Goal: Task Accomplishment & Management: Complete application form

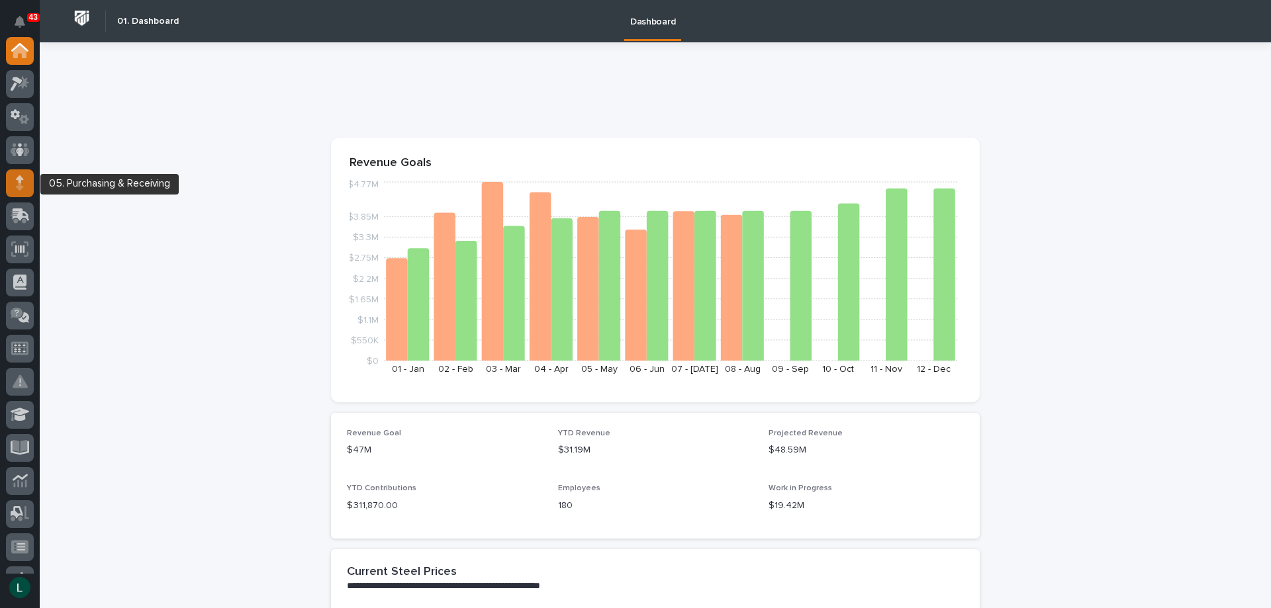
click at [20, 179] on icon at bounding box center [20, 178] width 8 height 7
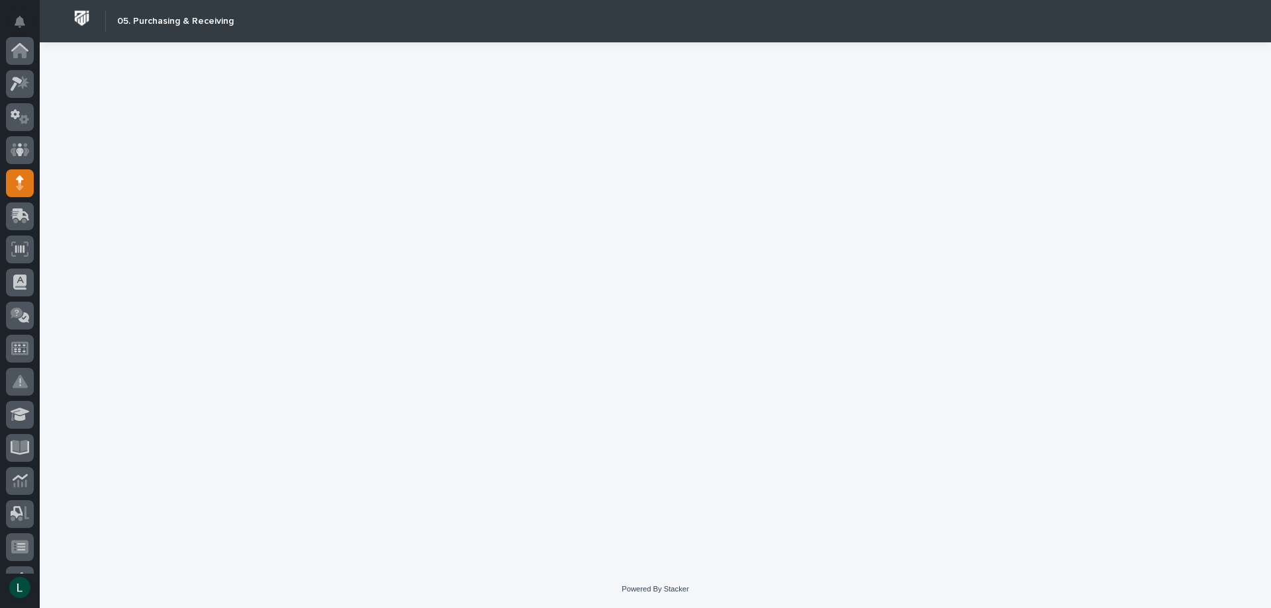
scroll to position [132, 0]
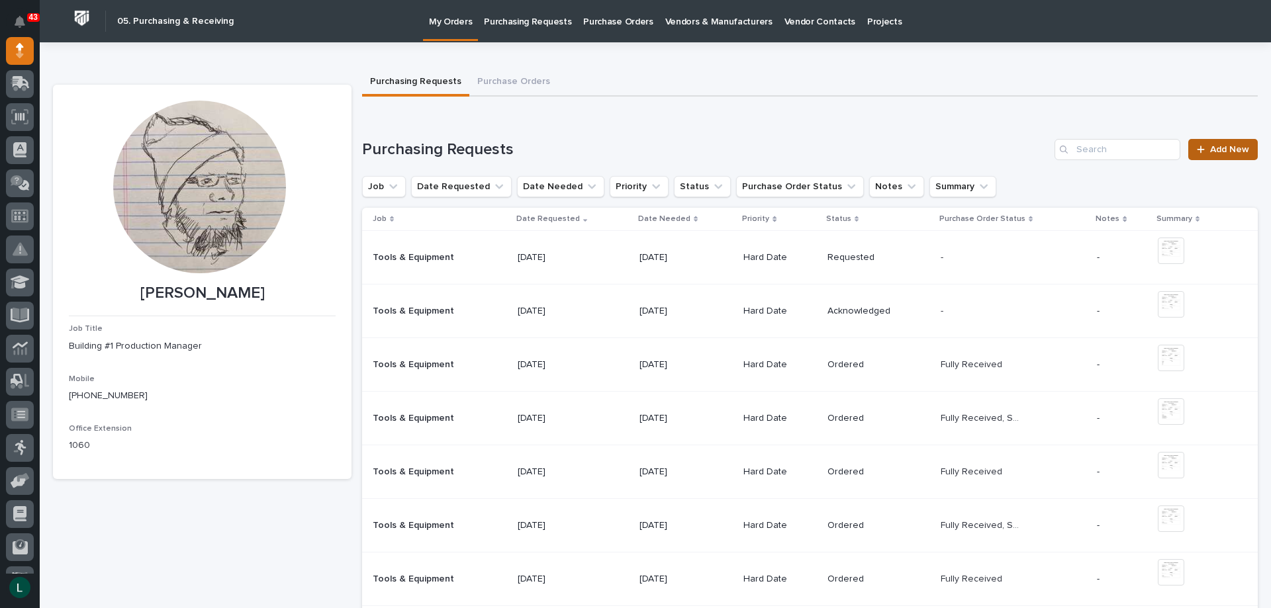
click at [1223, 148] on span "Add New" at bounding box center [1229, 149] width 39 height 9
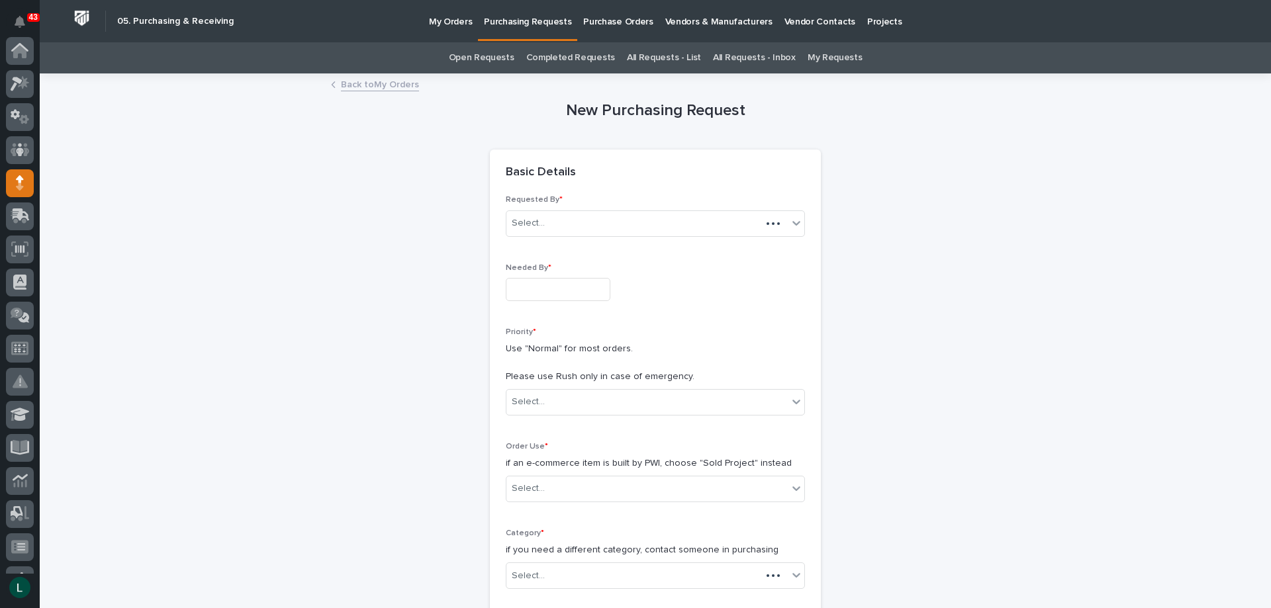
scroll to position [132, 0]
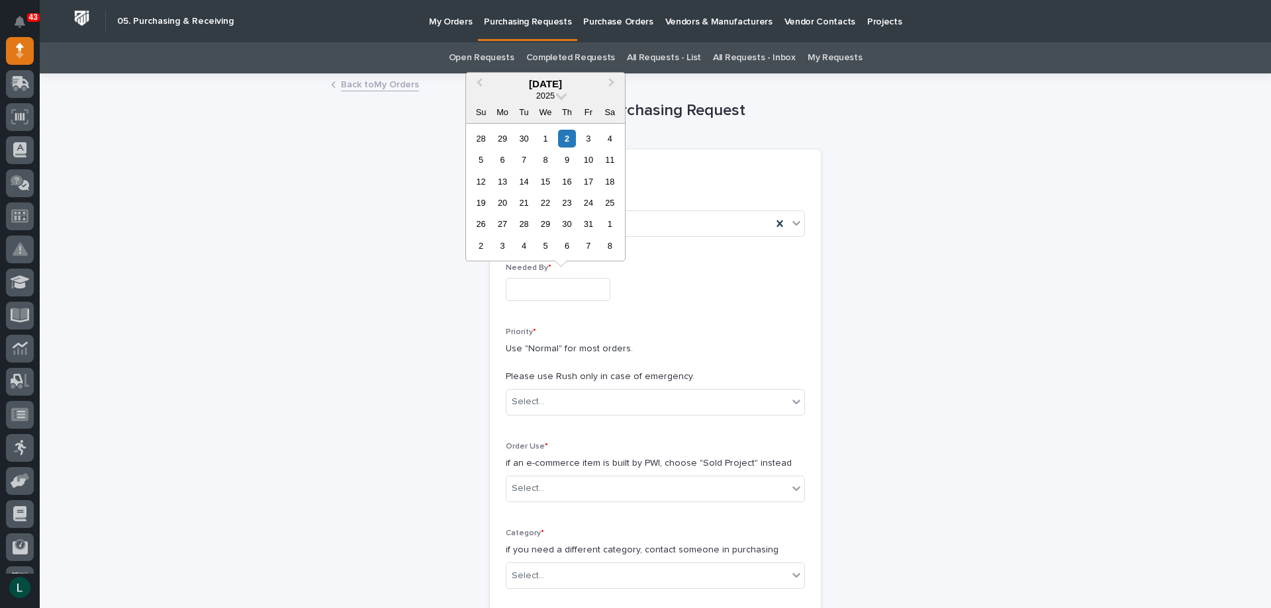
click at [535, 289] on input "text" at bounding box center [558, 289] width 105 height 23
click at [547, 157] on div "8" at bounding box center [545, 160] width 18 height 18
type input "**********"
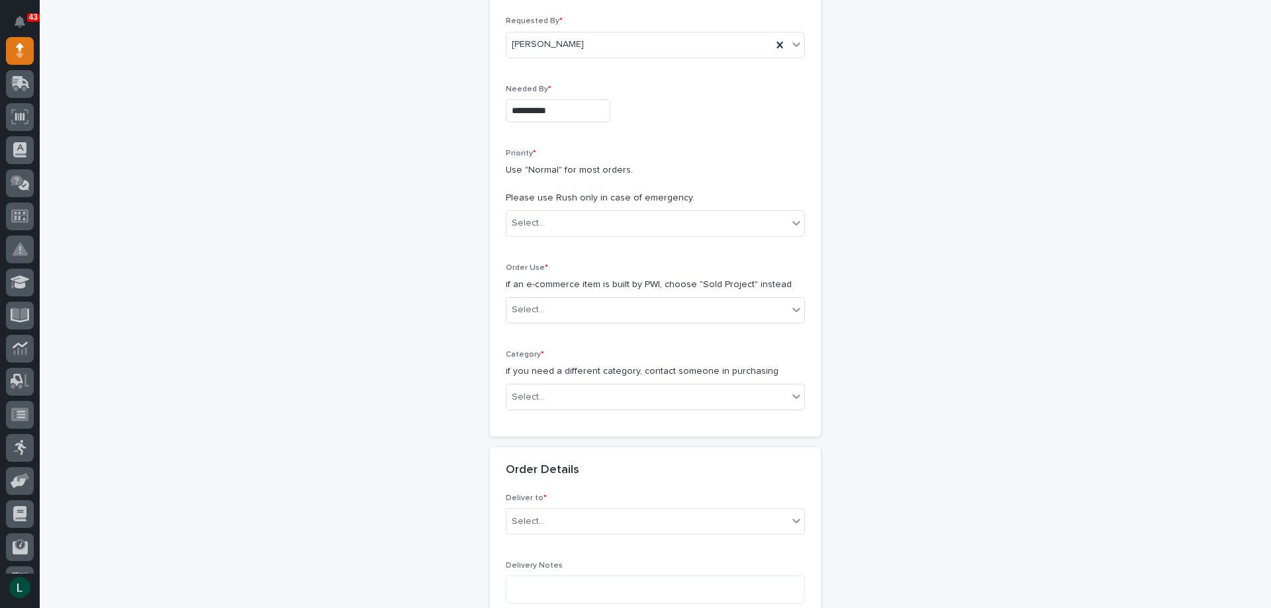
scroll to position [199, 0]
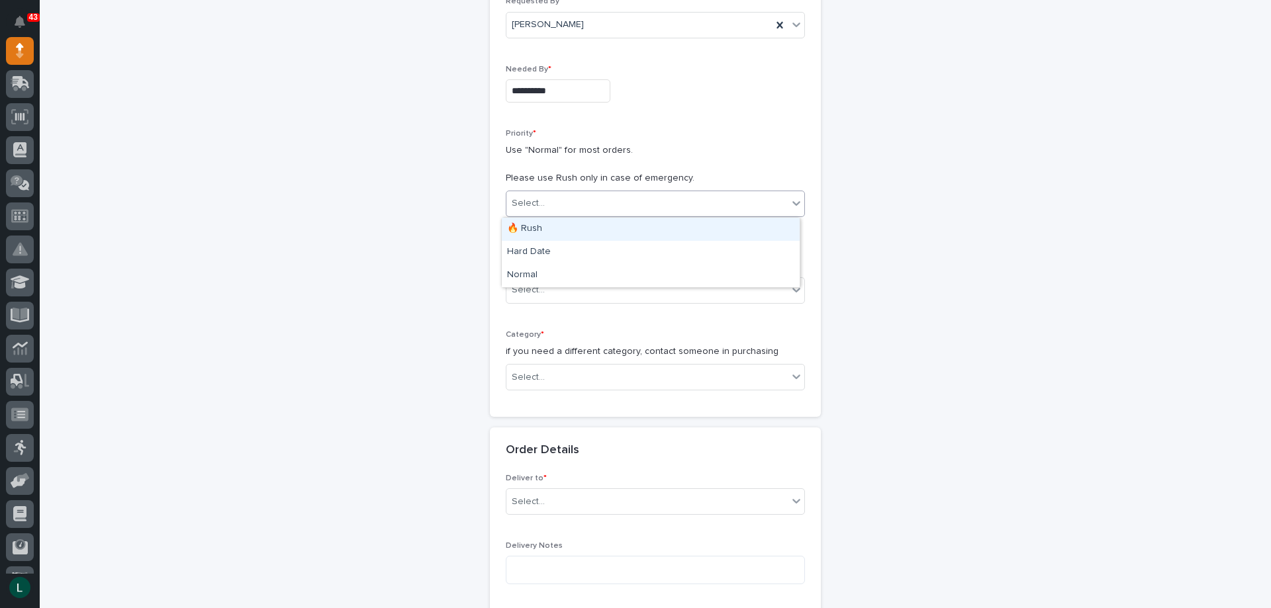
click at [688, 191] on div "Select..." at bounding box center [655, 204] width 299 height 26
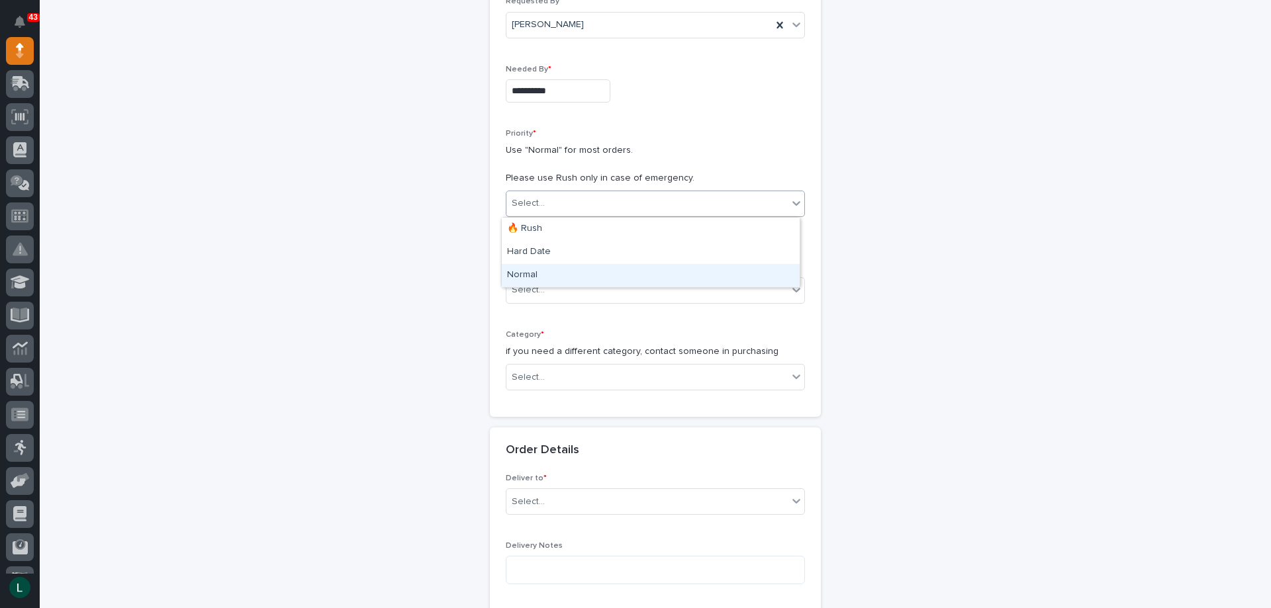
click at [657, 269] on div "Normal" at bounding box center [651, 275] width 298 height 23
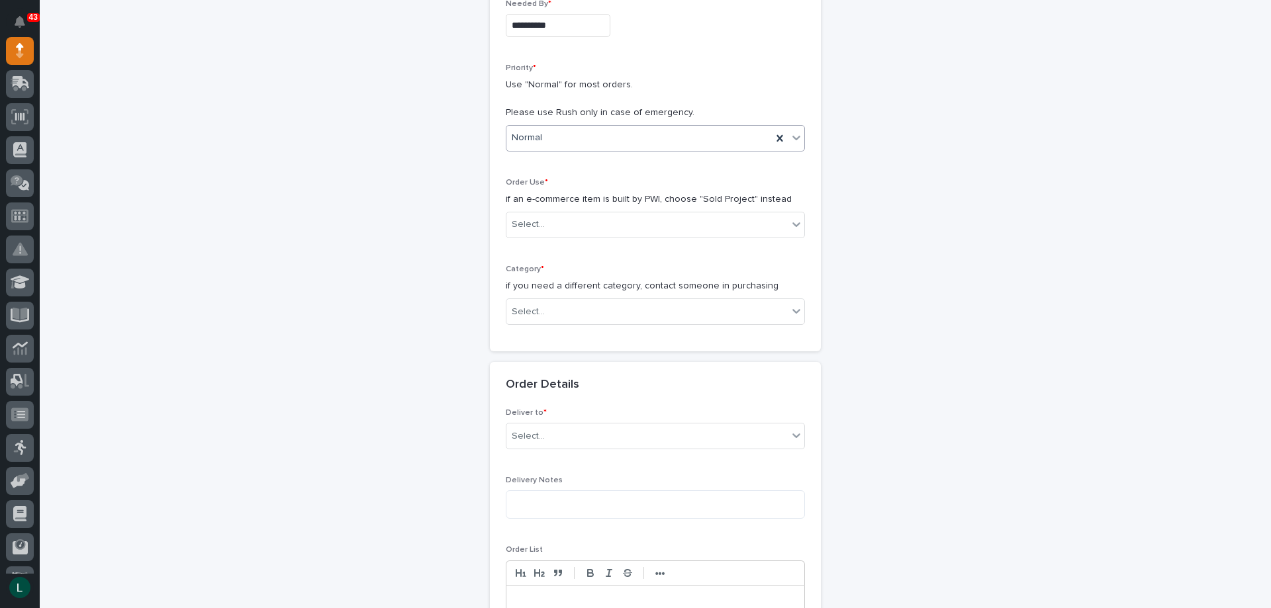
scroll to position [265, 0]
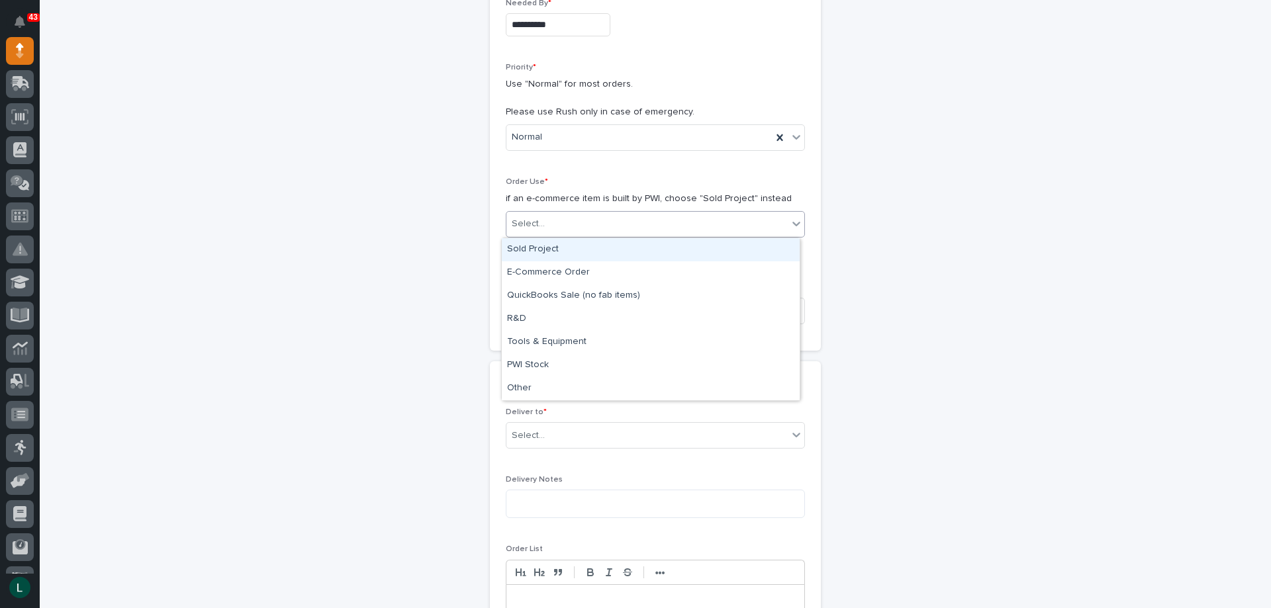
click at [673, 216] on div "Select..." at bounding box center [646, 224] width 281 height 22
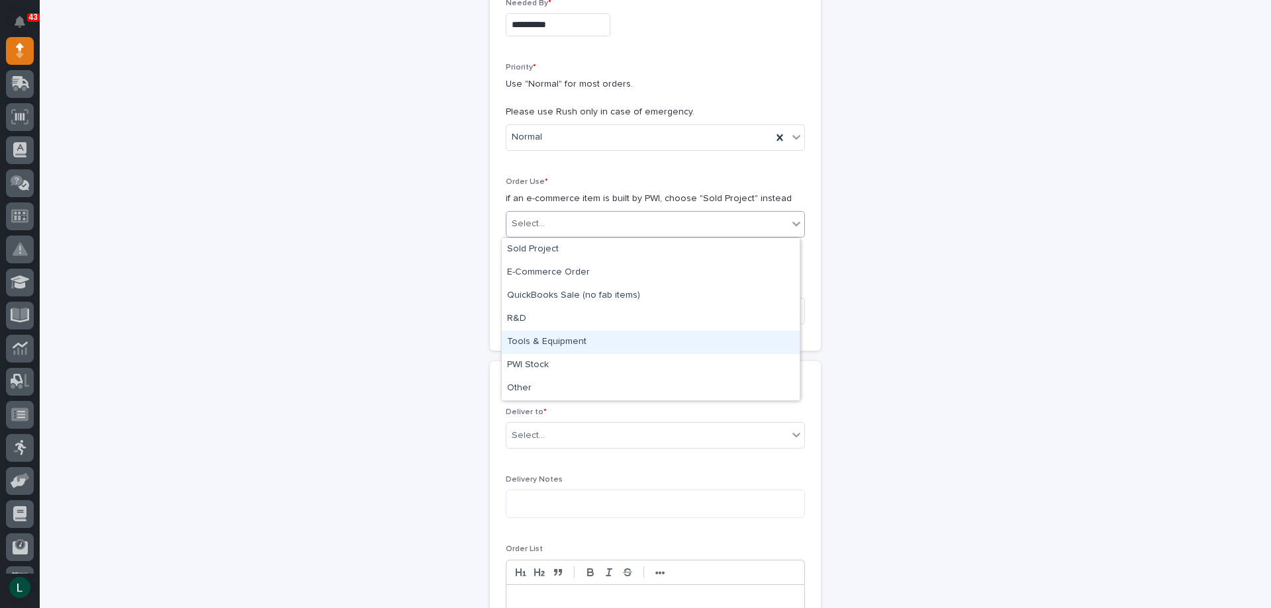
click at [637, 336] on div "Tools & Equipment" at bounding box center [651, 342] width 298 height 23
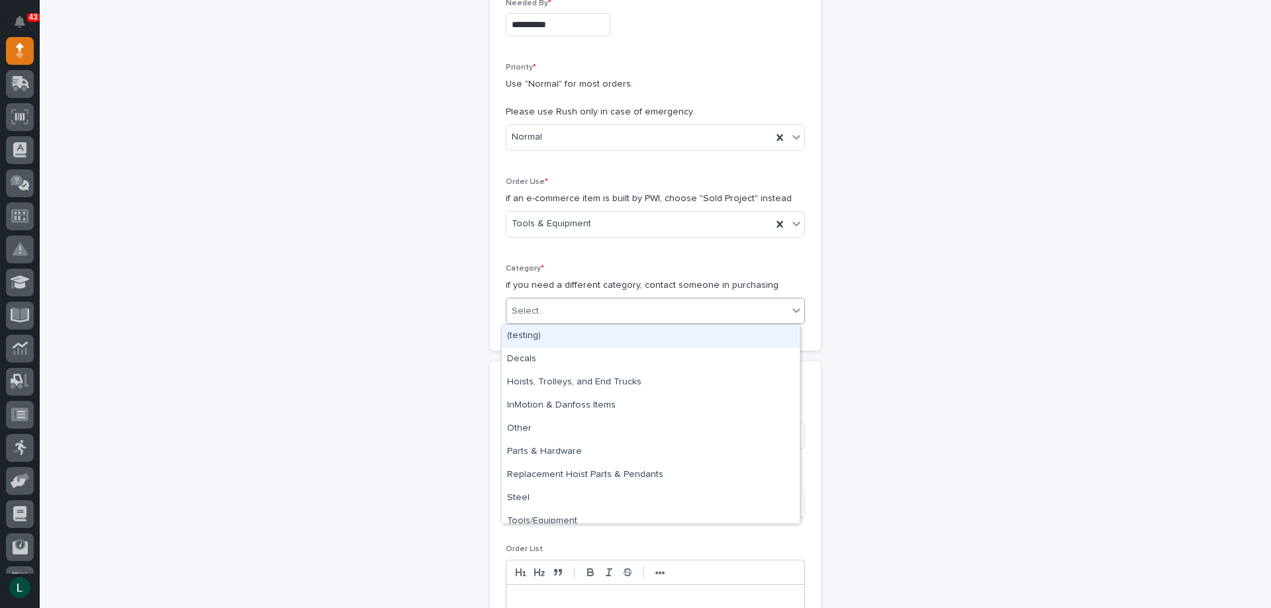
click at [644, 305] on div "Select..." at bounding box center [646, 312] width 281 height 22
click at [575, 519] on div "Tools/Equipment" at bounding box center [651, 521] width 298 height 23
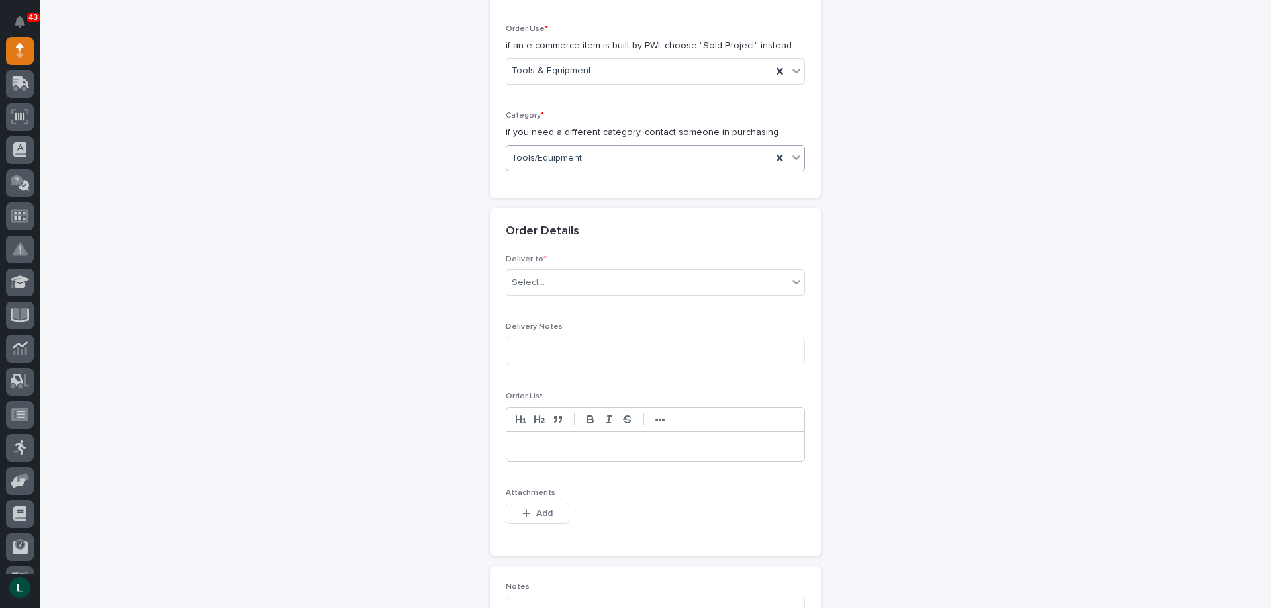
scroll to position [463, 0]
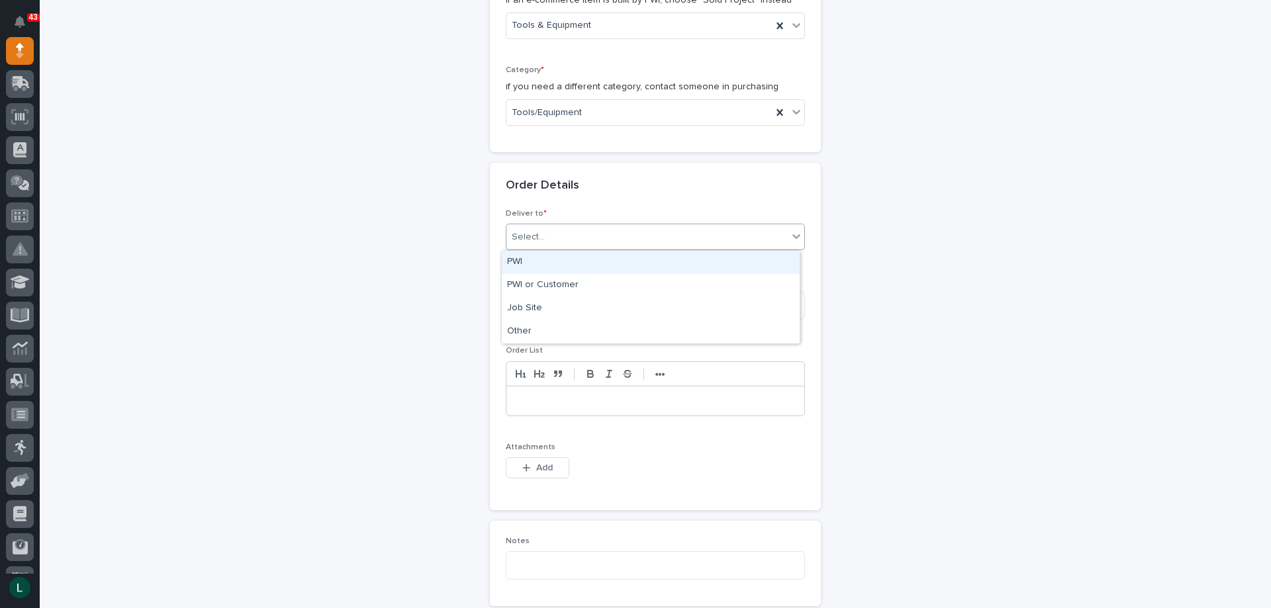
click at [673, 227] on div "Select..." at bounding box center [646, 237] width 281 height 22
click at [661, 256] on div "PWI" at bounding box center [651, 262] width 298 height 23
click at [655, 306] on textarea at bounding box center [655, 305] width 299 height 28
type textarea "*********"
click at [569, 402] on p at bounding box center [655, 401] width 278 height 13
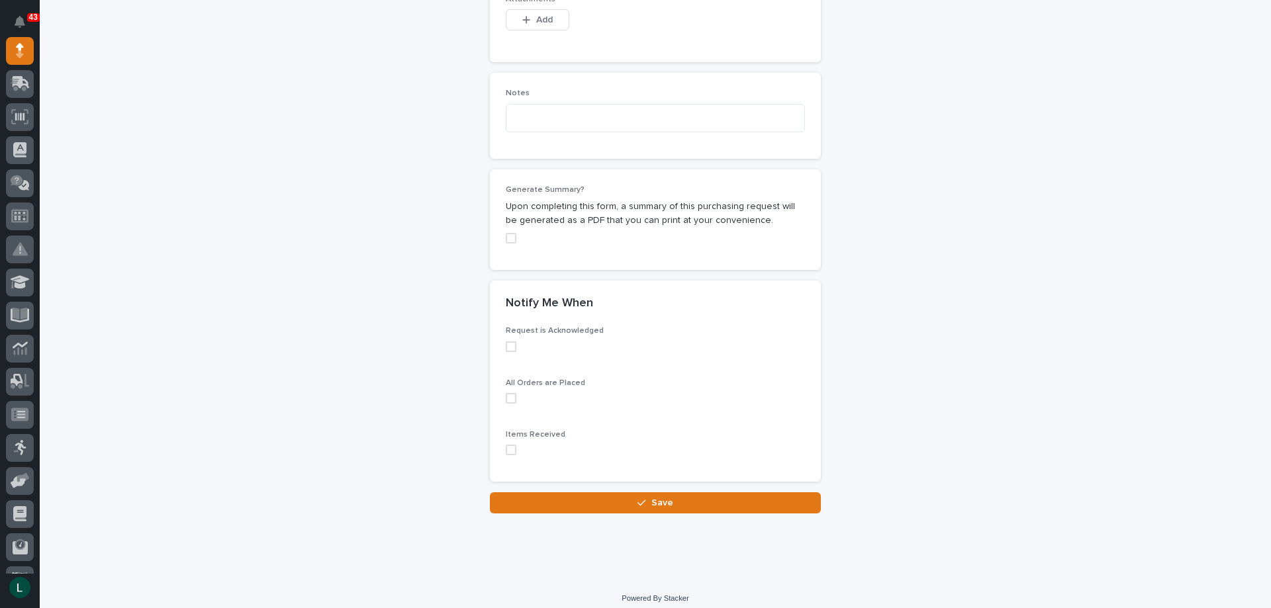
scroll to position [960, 0]
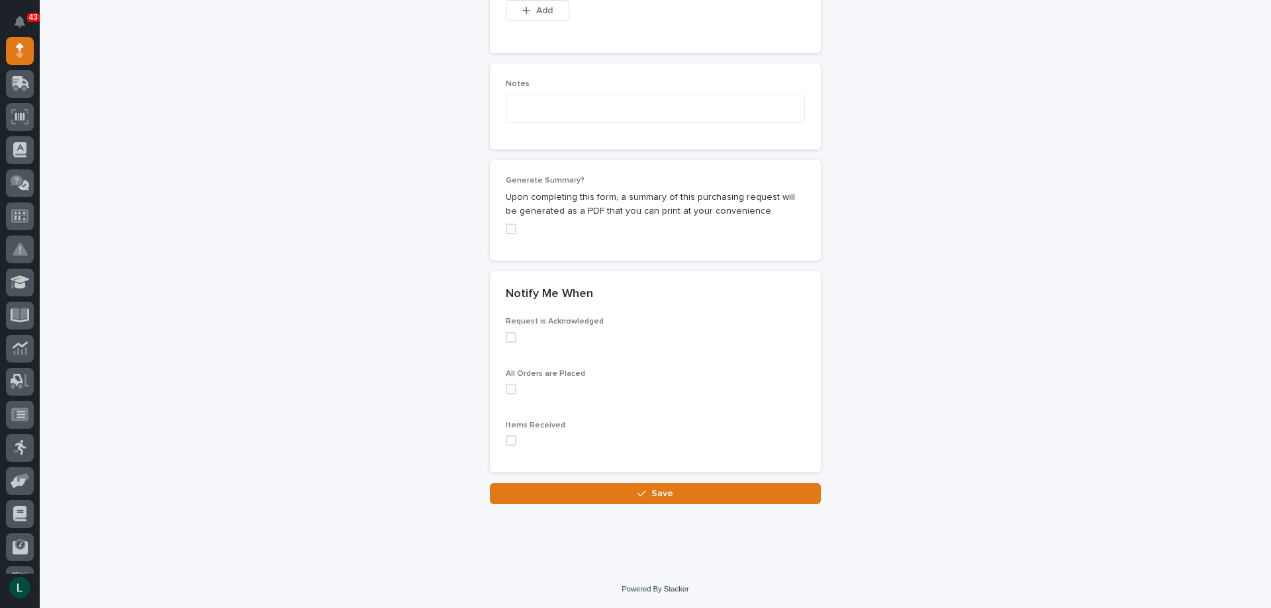
click at [510, 337] on span at bounding box center [511, 337] width 11 height 11
click at [508, 385] on span at bounding box center [511, 389] width 11 height 11
click at [506, 438] on span at bounding box center [511, 441] width 11 height 11
click at [644, 491] on div "button" at bounding box center [643, 493] width 13 height 9
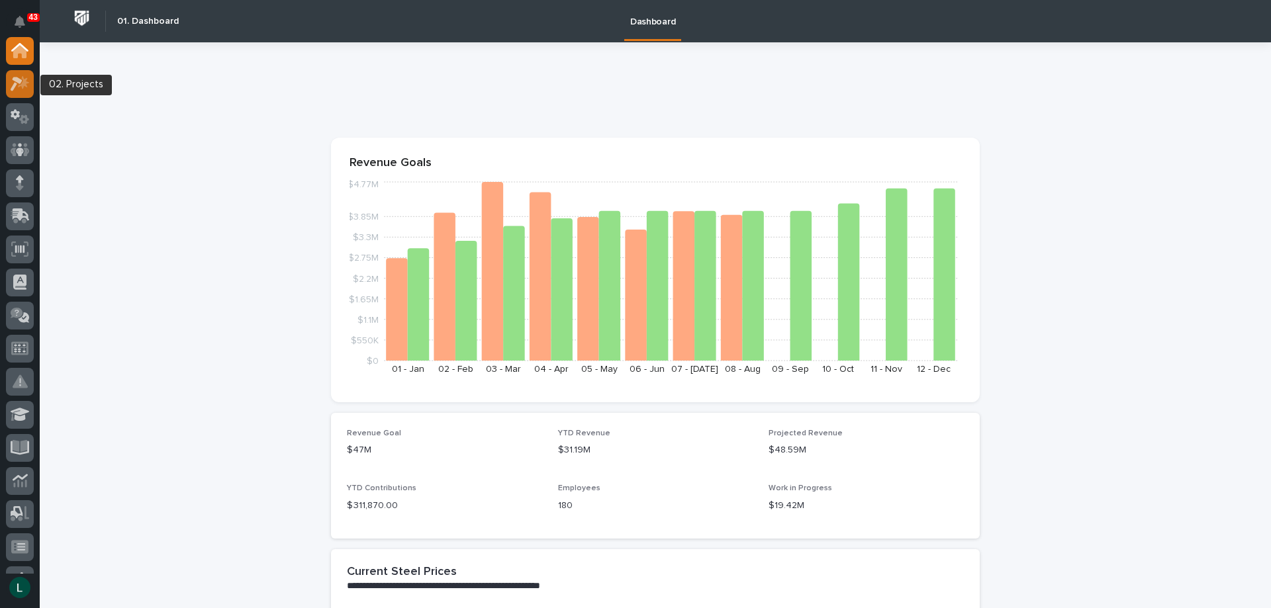
click at [20, 78] on icon at bounding box center [20, 83] width 19 height 15
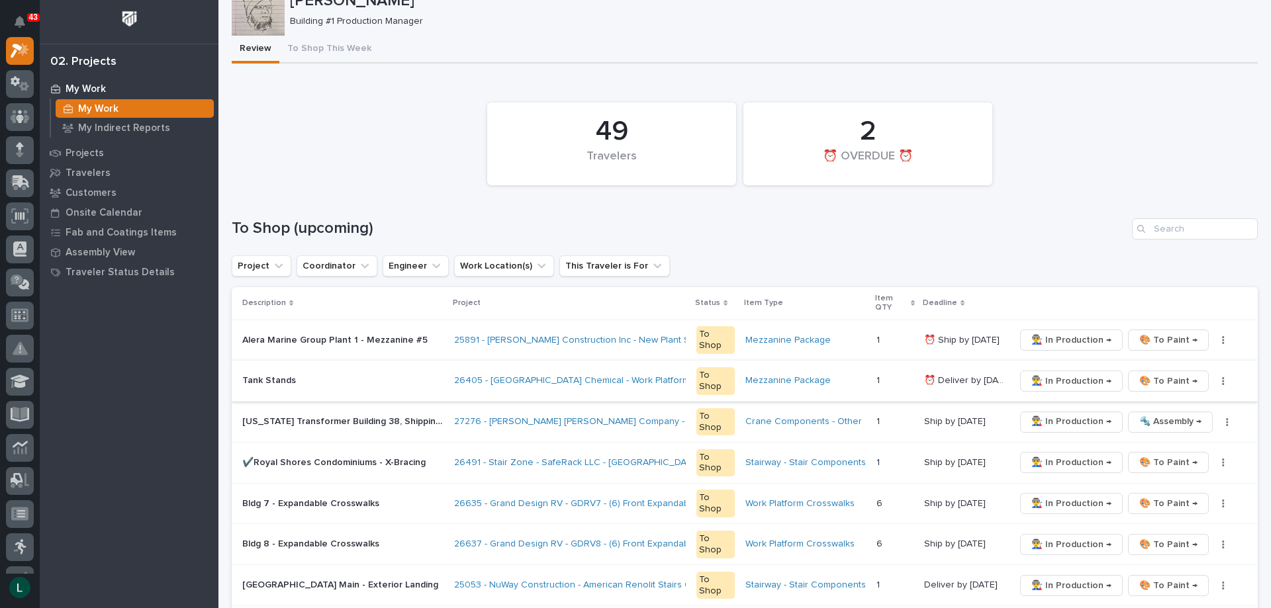
scroll to position [66, 0]
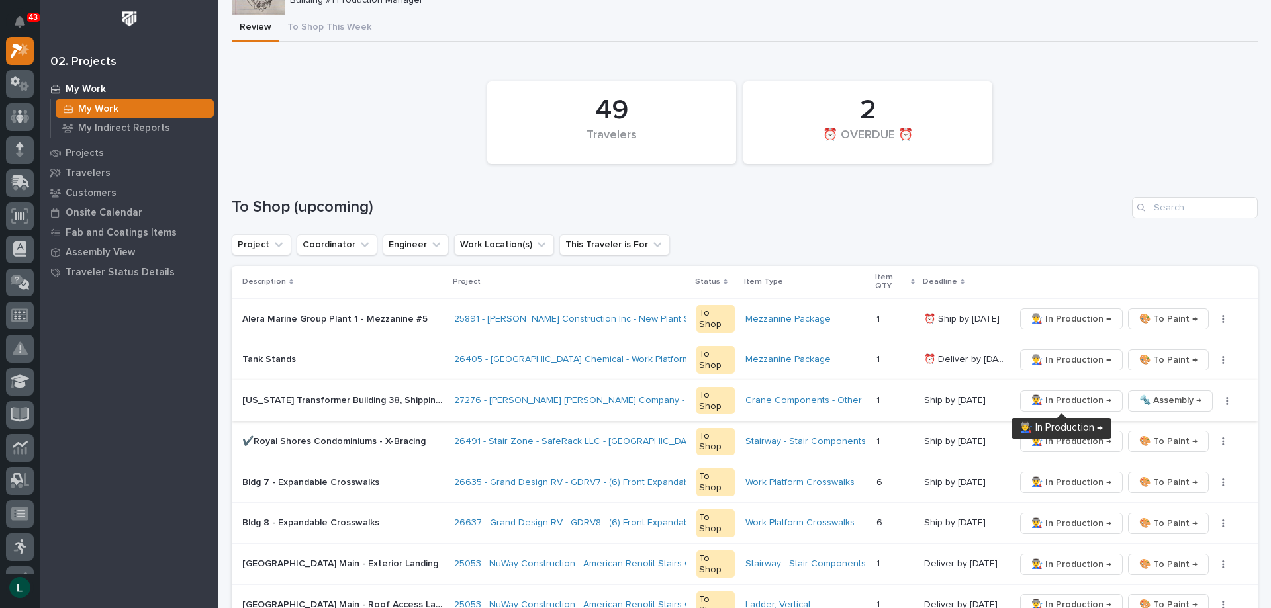
click at [1064, 399] on span "👨‍🏭 In Production →" at bounding box center [1071, 401] width 80 height 16
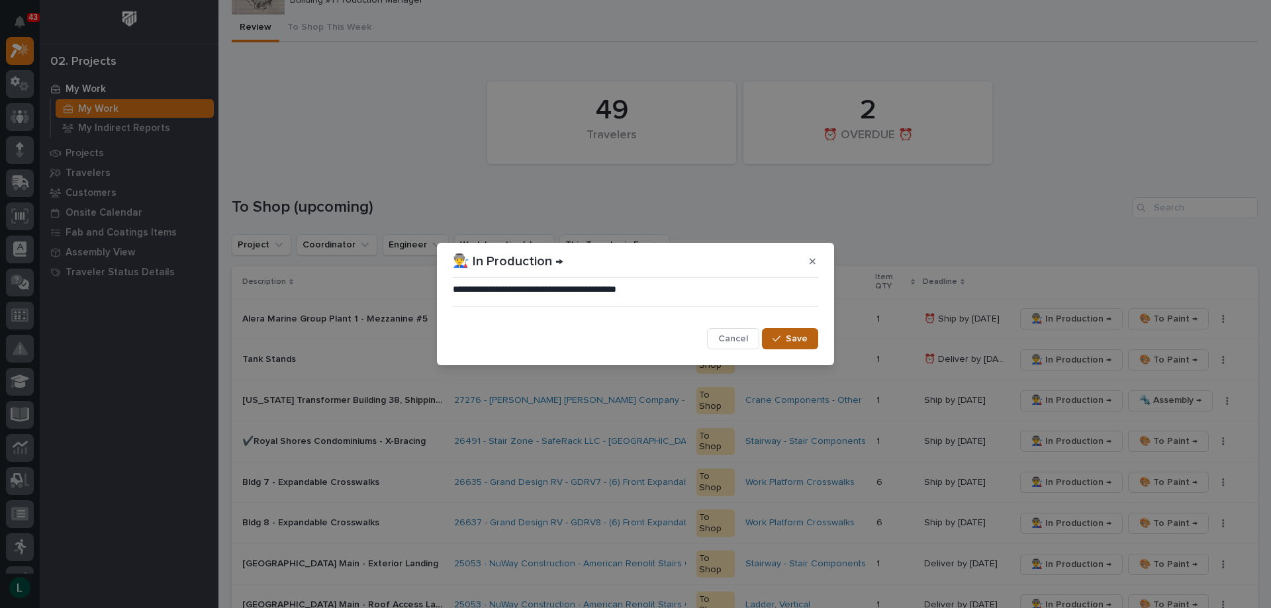
click at [795, 342] on span "Save" at bounding box center [797, 339] width 22 height 12
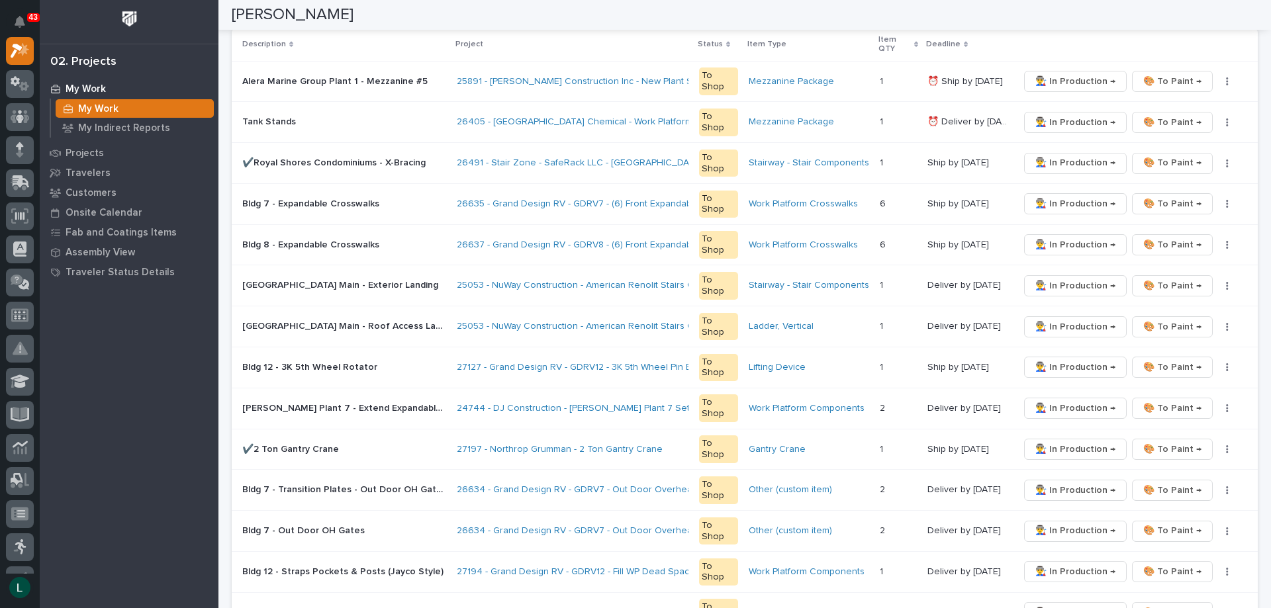
scroll to position [265, 0]
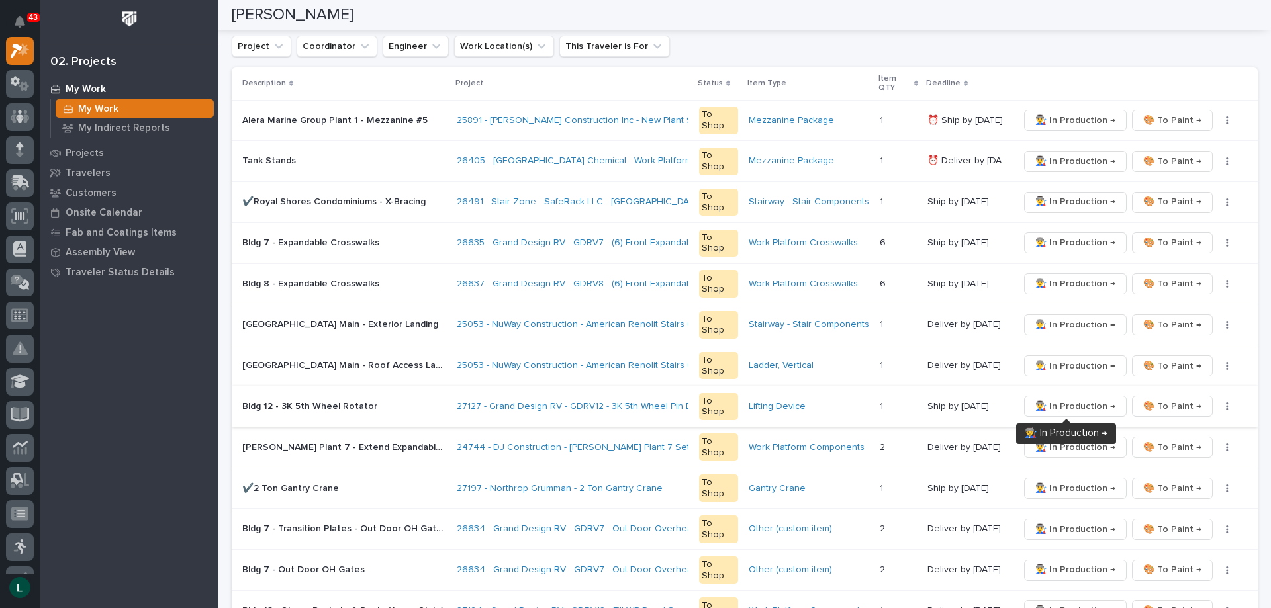
click at [1060, 404] on span "👨‍🏭 In Production →" at bounding box center [1075, 406] width 80 height 16
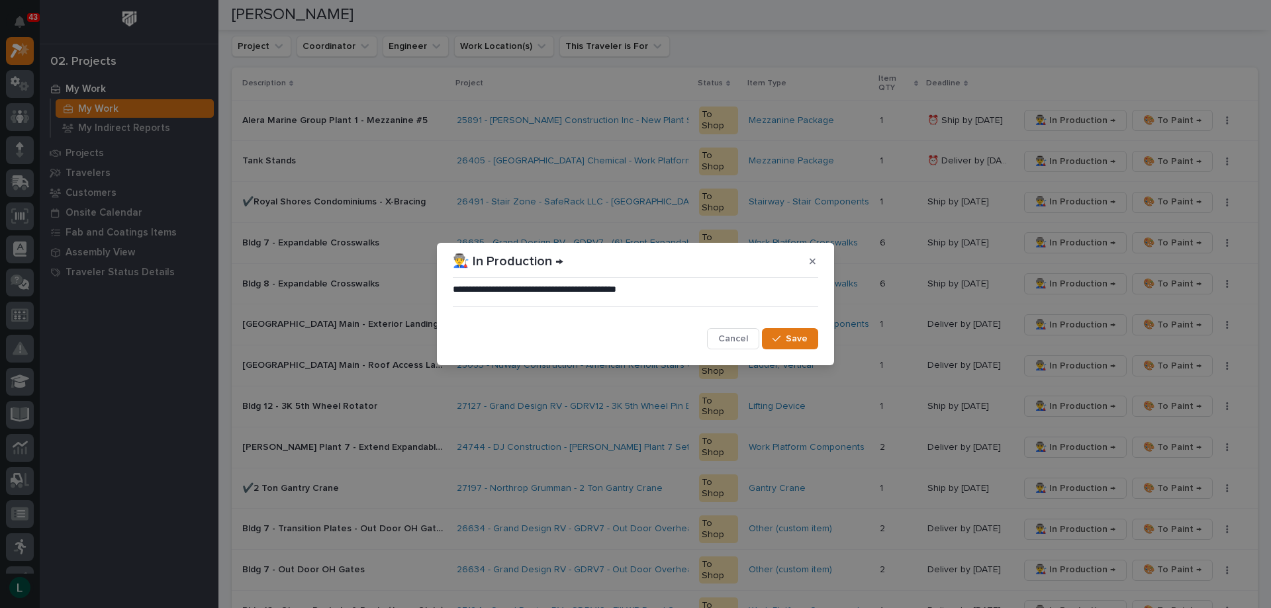
click at [798, 341] on span "Save" at bounding box center [797, 339] width 22 height 12
